Goal: Use online tool/utility: Utilize a website feature to perform a specific function

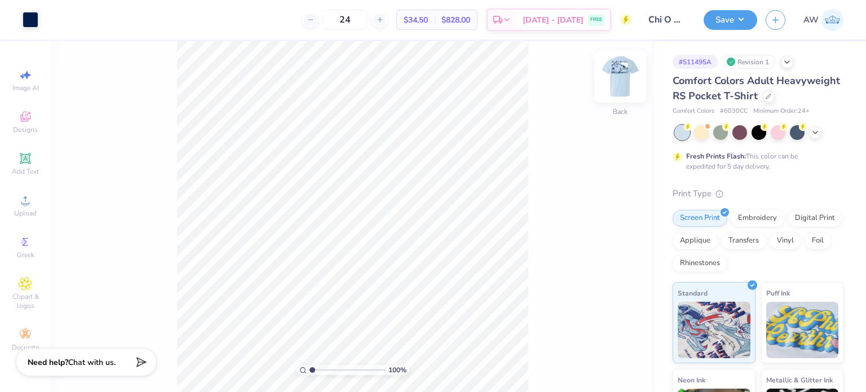
click at [615, 83] on img at bounding box center [619, 76] width 45 height 45
click at [52, 16] on div at bounding box center [51, 19] width 16 height 16
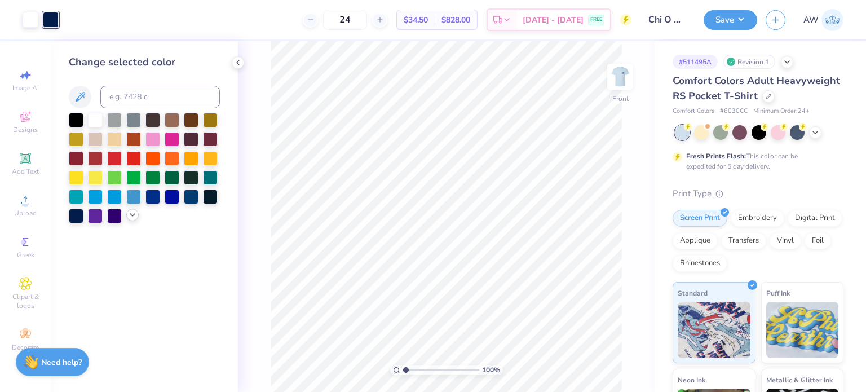
click at [131, 216] on icon at bounding box center [132, 214] width 9 height 9
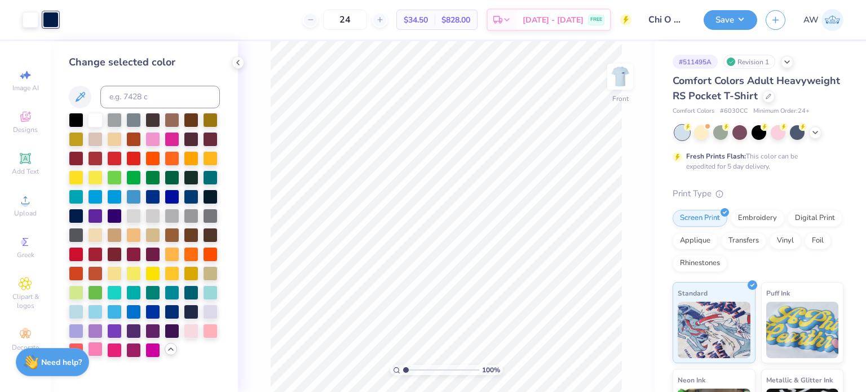
click at [96, 347] on div at bounding box center [95, 348] width 15 height 15
click at [208, 325] on div at bounding box center [210, 329] width 15 height 15
click at [115, 349] on div at bounding box center [114, 348] width 15 height 15
type input "1"
click at [617, 76] on img at bounding box center [619, 76] width 45 height 45
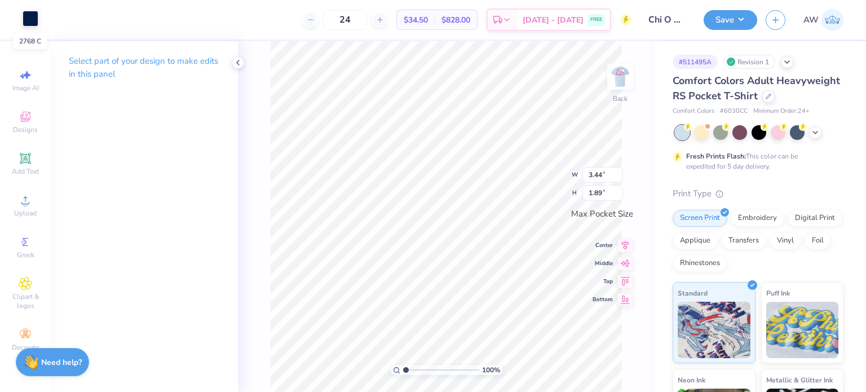
click at [23, 17] on div at bounding box center [31, 19] width 16 height 16
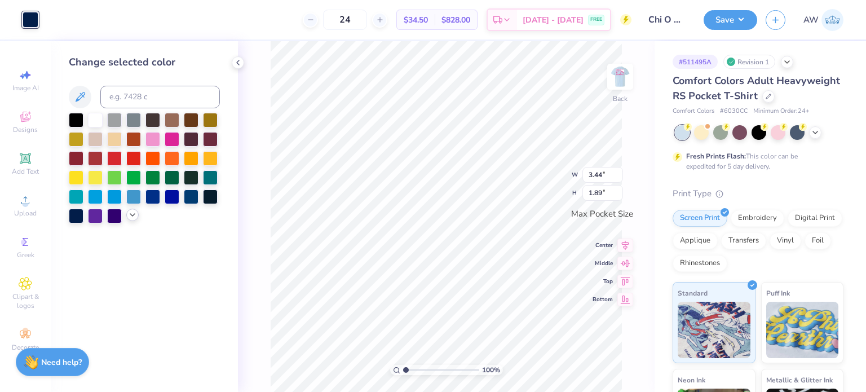
click at [131, 214] on polyline at bounding box center [132, 215] width 5 height 2
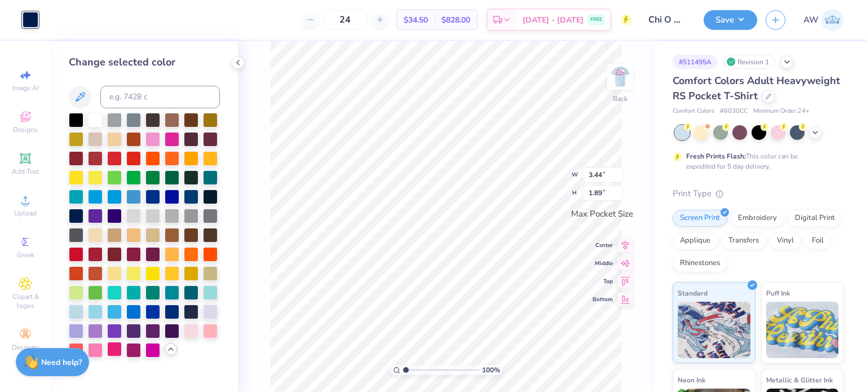
click at [116, 350] on div at bounding box center [114, 348] width 15 height 15
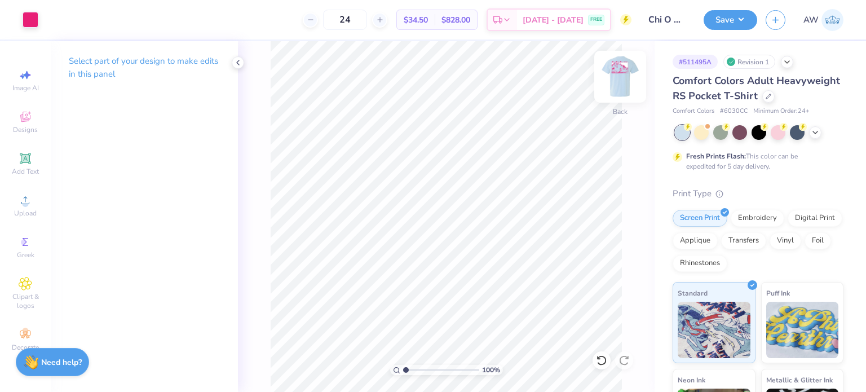
click at [613, 91] on img at bounding box center [619, 76] width 45 height 45
click at [724, 19] on button "Save" at bounding box center [730, 18] width 54 height 20
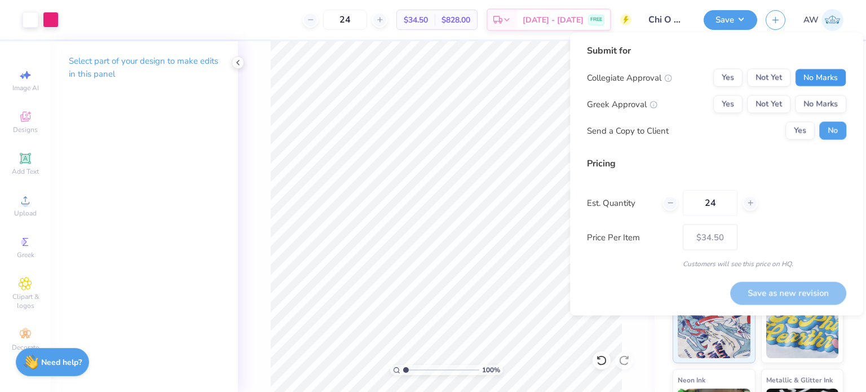
click at [807, 72] on button "No Marks" at bounding box center [820, 78] width 51 height 18
click at [771, 103] on button "Not Yet" at bounding box center [768, 104] width 43 height 18
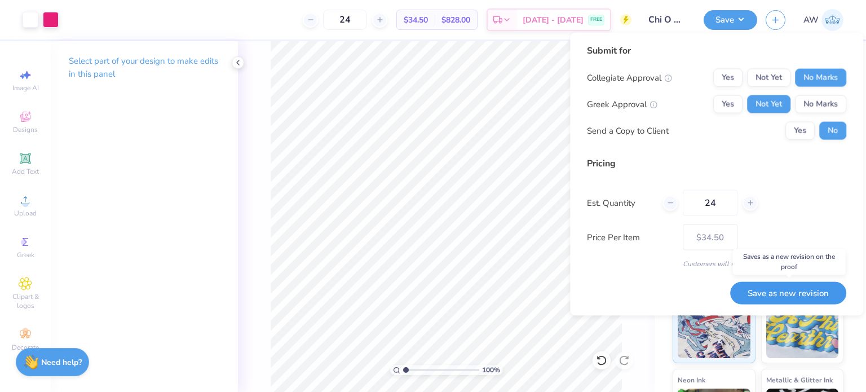
click at [786, 292] on button "Save as new revision" at bounding box center [788, 292] width 116 height 23
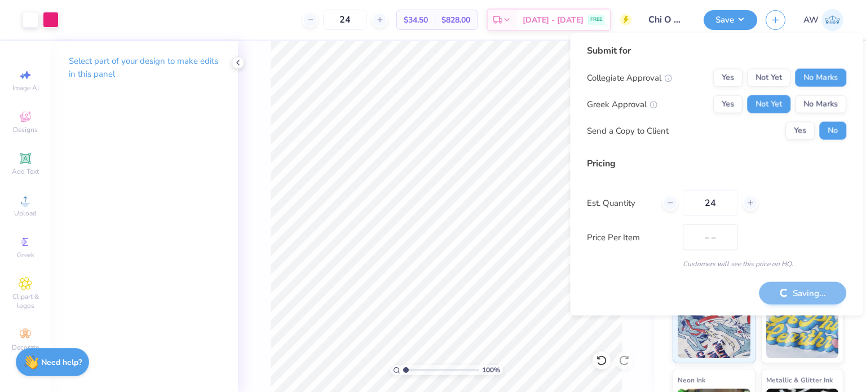
type input "$34.50"
